Goal: Obtain resource: Download file/media

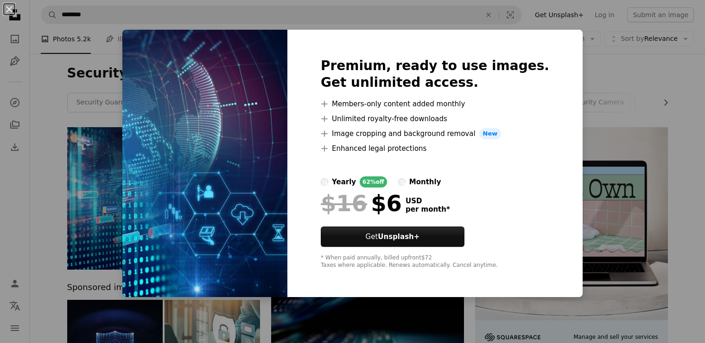
scroll to position [123, 0]
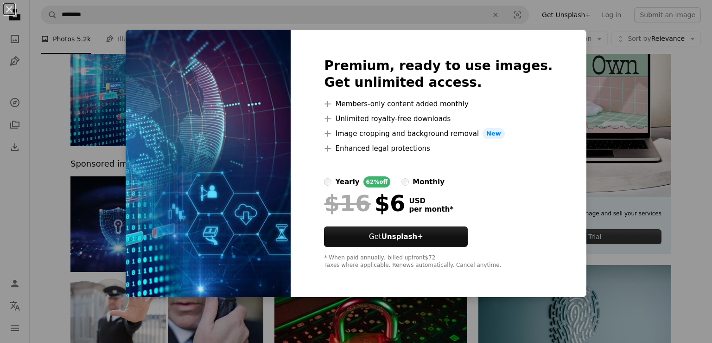
click at [105, 13] on div "An X shape Premium, ready to use images. Get unlimited access. A plus sign Memb…" at bounding box center [356, 171] width 712 height 343
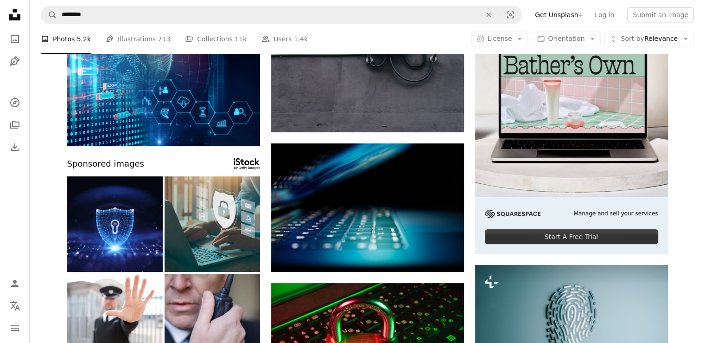
scroll to position [247, 0]
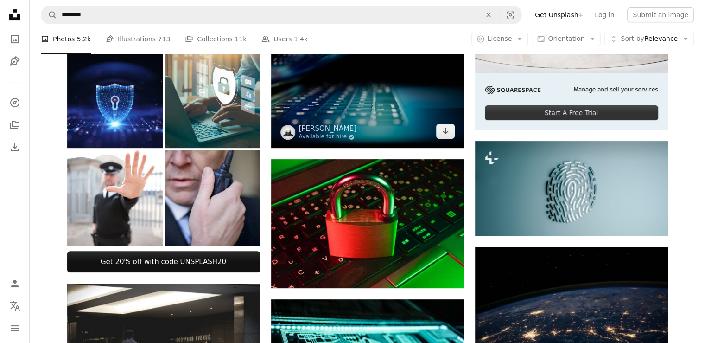
click at [364, 122] on img at bounding box center [367, 83] width 193 height 128
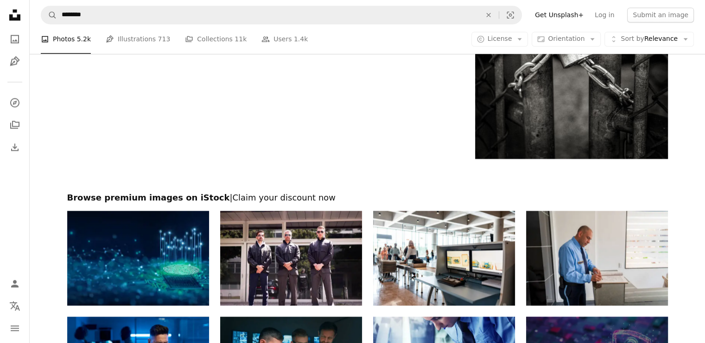
scroll to position [1483, 0]
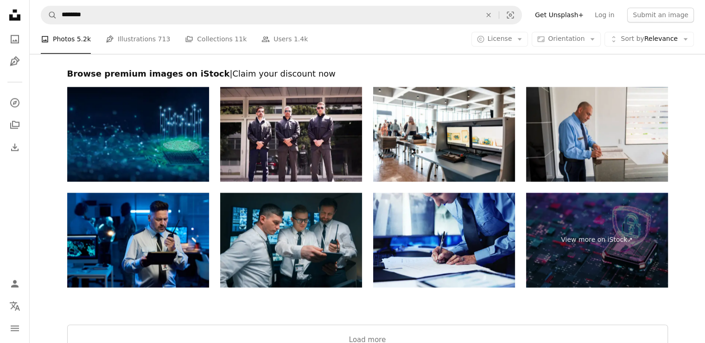
click at [165, 138] on img at bounding box center [138, 134] width 142 height 95
